Goal: Transaction & Acquisition: Purchase product/service

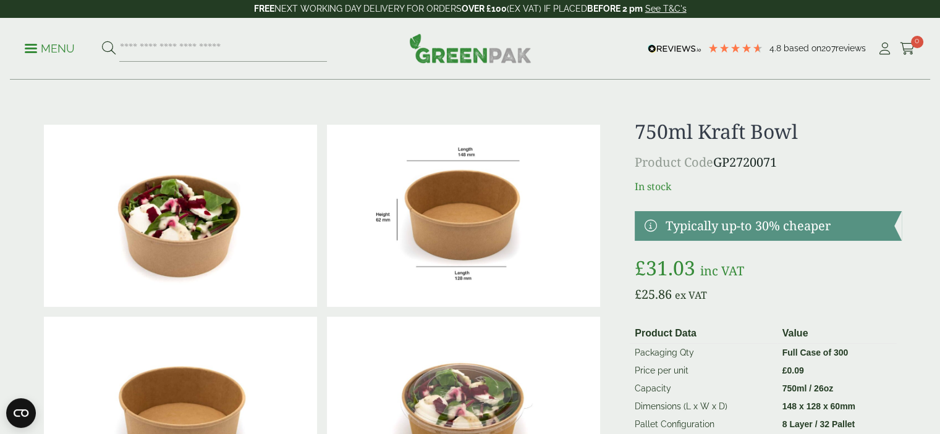
click at [27, 48] on span at bounding box center [31, 49] width 12 height 2
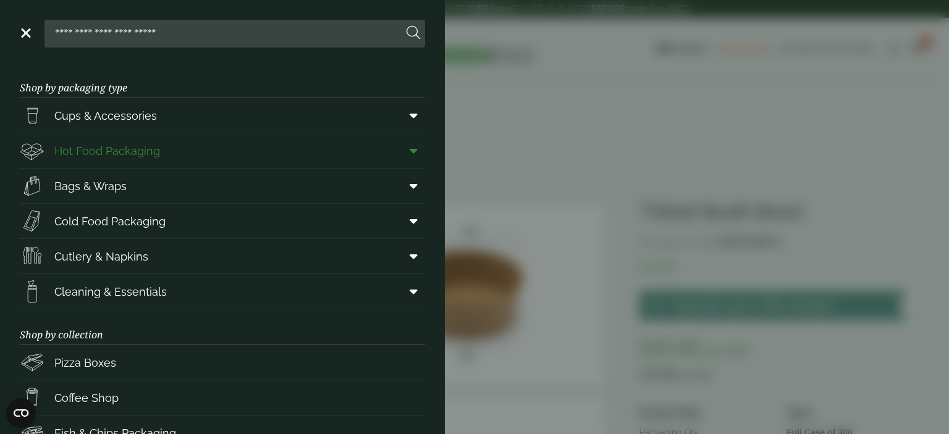
click at [159, 150] on link "Hot Food Packaging" at bounding box center [222, 150] width 405 height 35
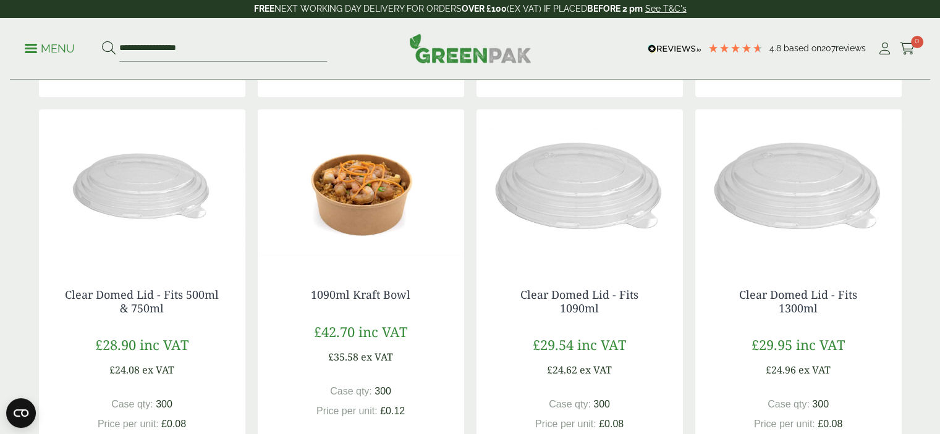
scroll to position [1112, 0]
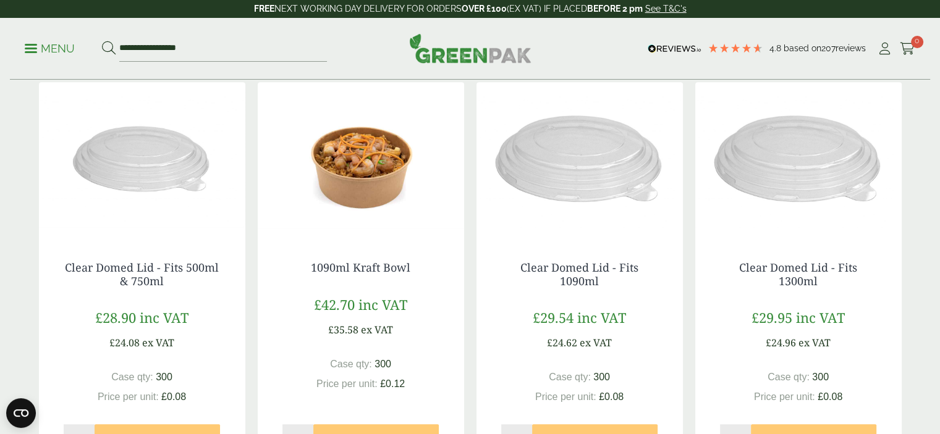
click at [337, 169] on img at bounding box center [361, 159] width 206 height 154
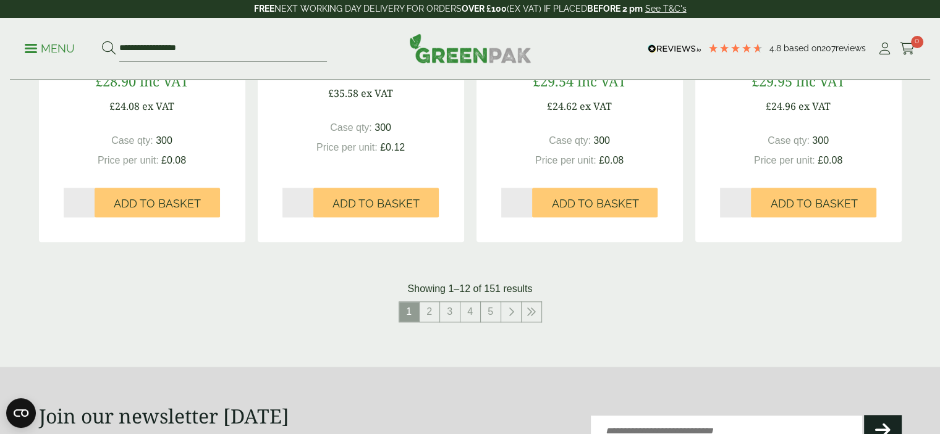
scroll to position [1359, 0]
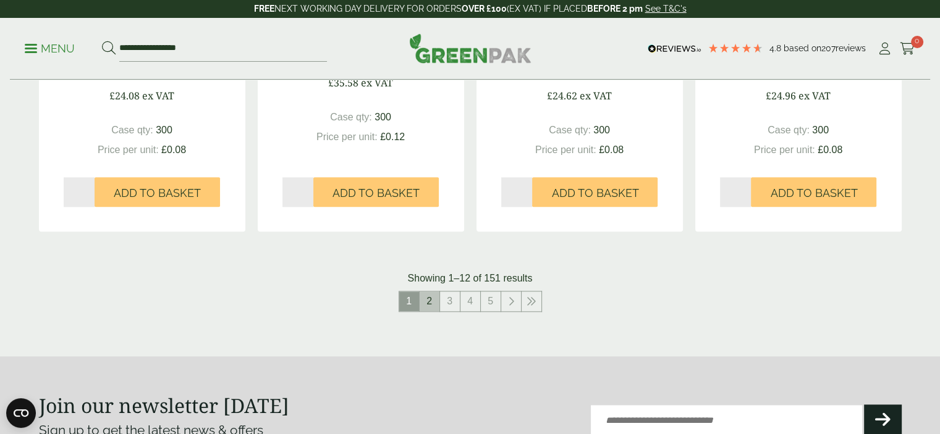
click at [432, 307] on link "2" at bounding box center [430, 302] width 20 height 20
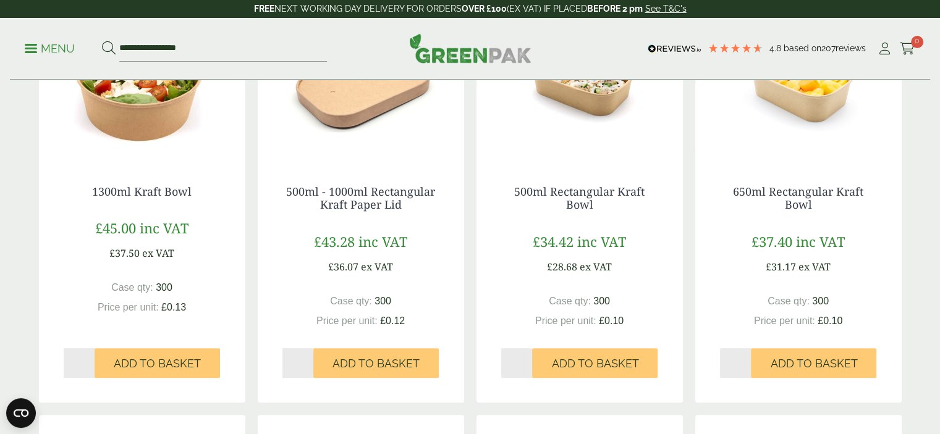
scroll to position [371, 0]
click at [133, 120] on img at bounding box center [142, 83] width 206 height 154
